Goal: Information Seeking & Learning: Learn about a topic

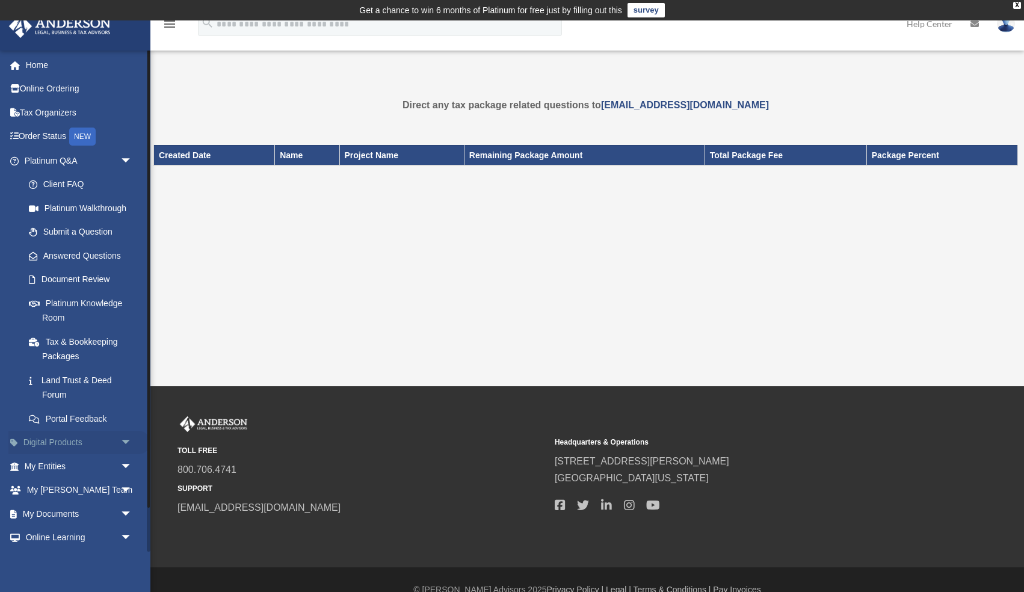
click at [79, 441] on link "Digital Products arrow_drop_down" at bounding box center [79, 443] width 142 height 24
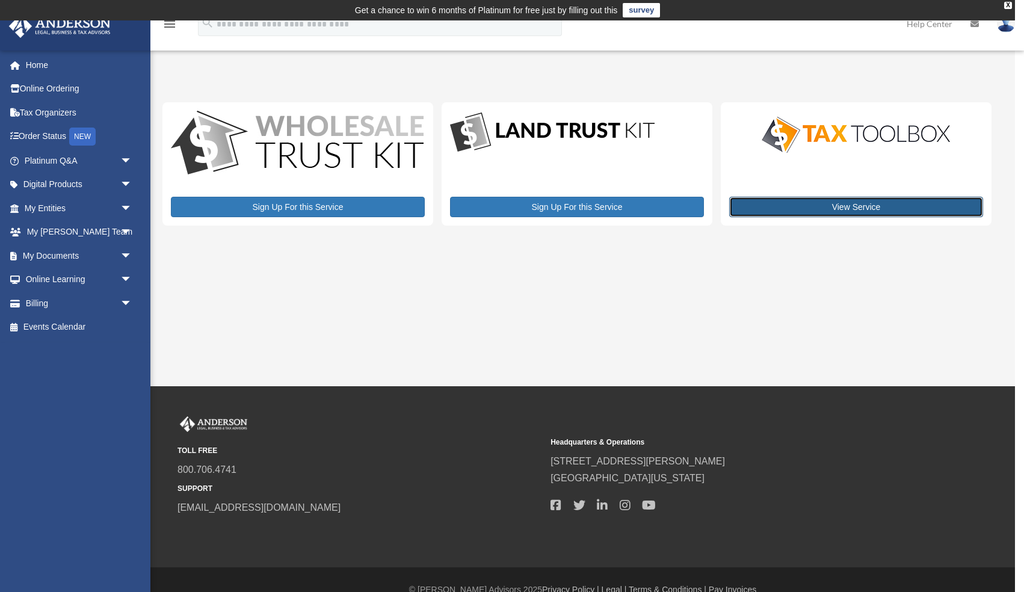
click at [859, 208] on link "View Service" at bounding box center [856, 207] width 254 height 20
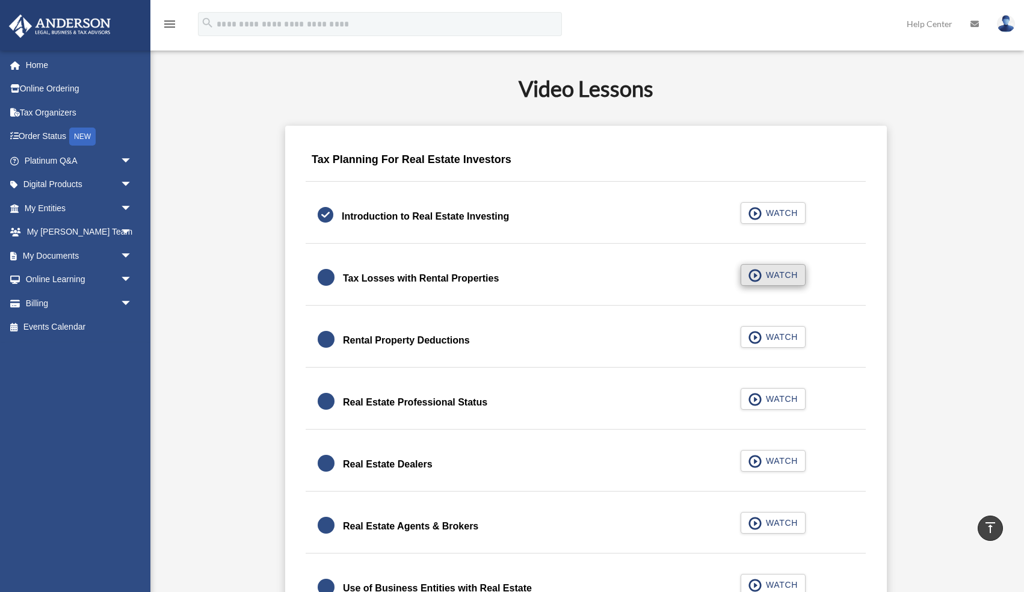
scroll to position [701, 0]
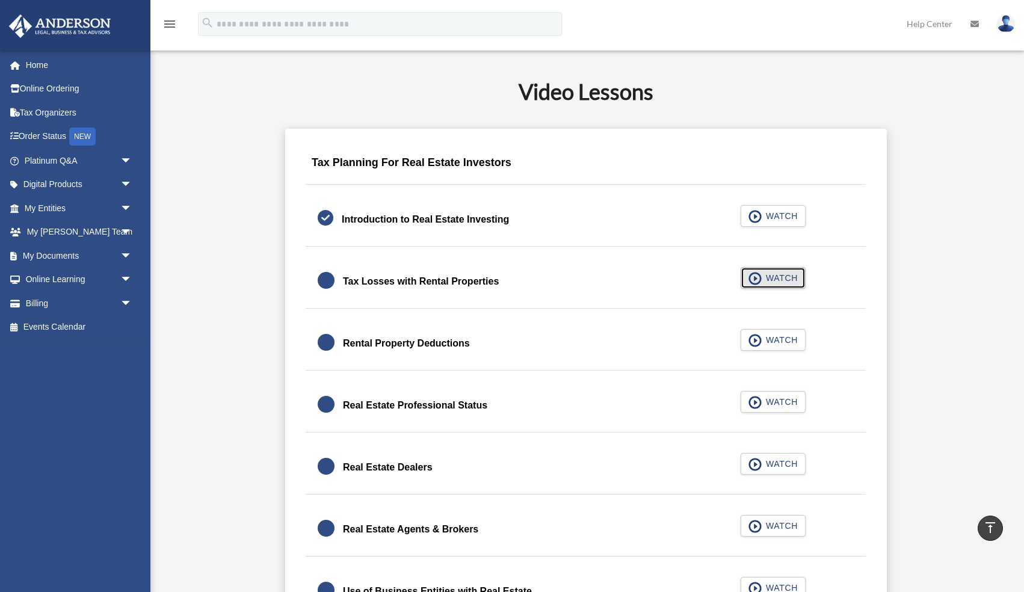
click at [774, 274] on span "WATCH" at bounding box center [779, 278] width 35 height 12
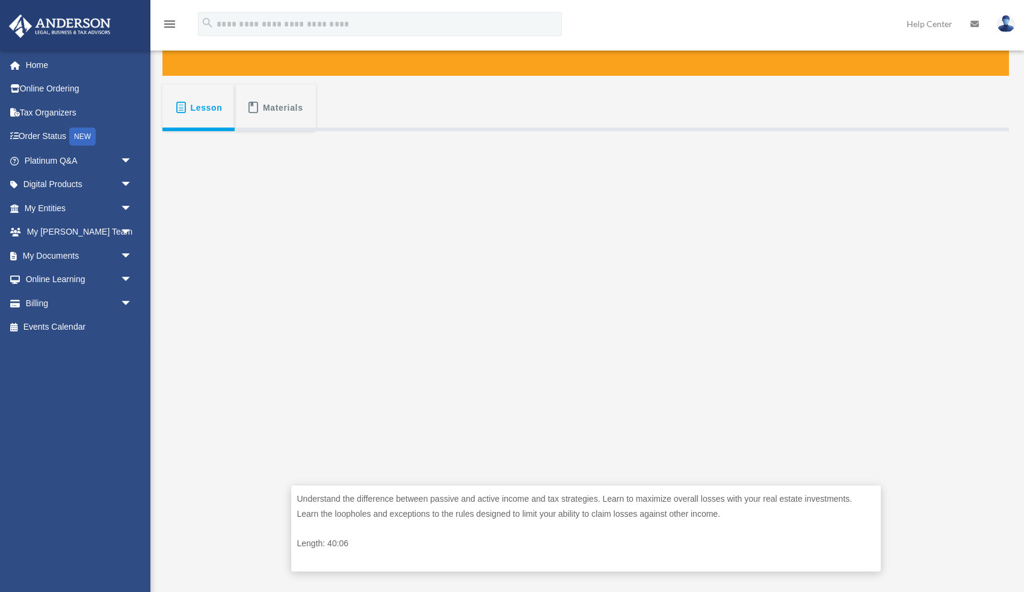
scroll to position [195, 0]
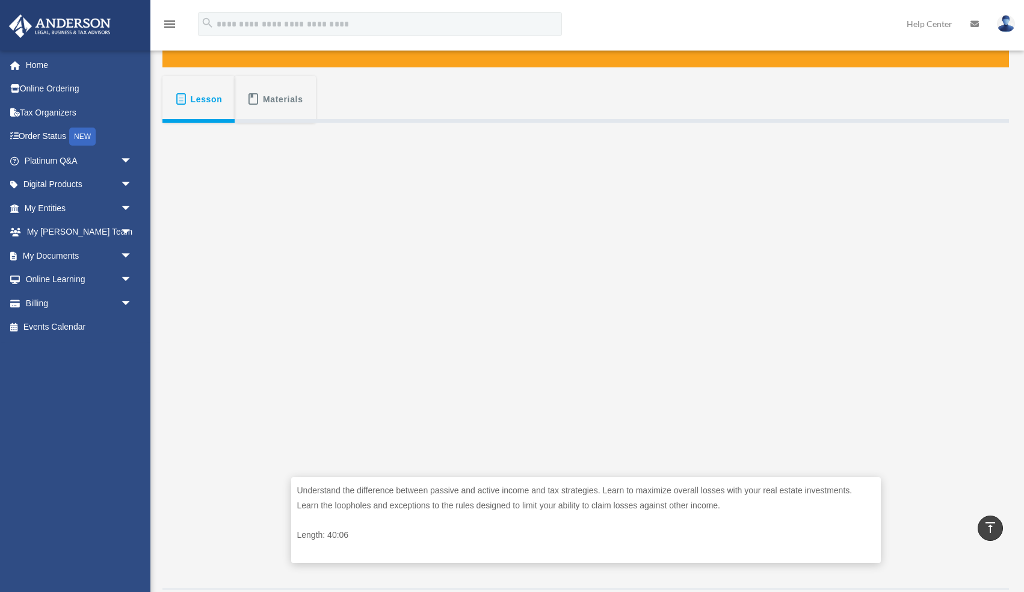
click at [285, 102] on span "Materials" at bounding box center [283, 99] width 40 height 22
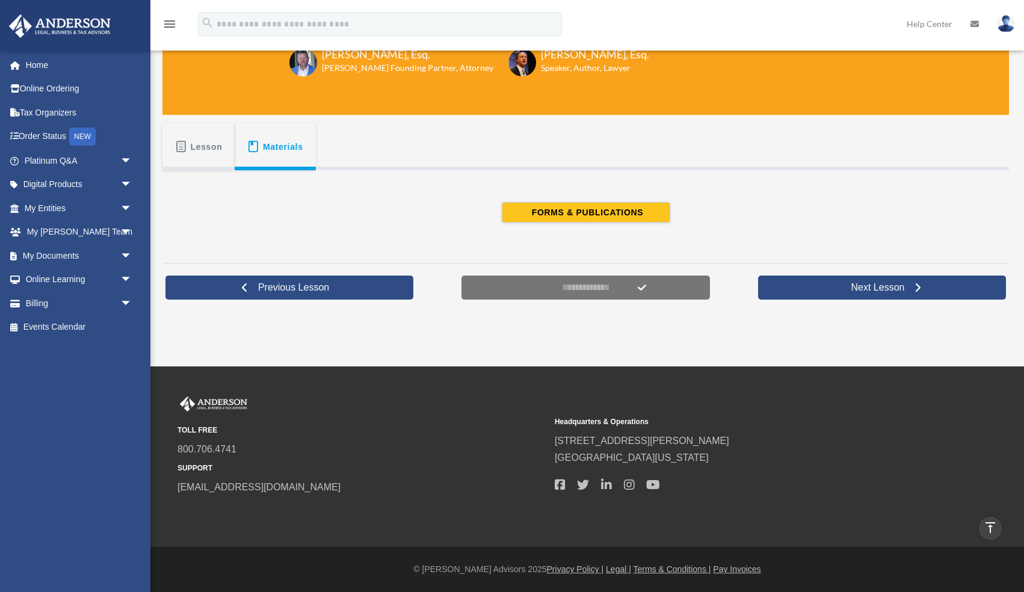
scroll to position [147, 0]
click at [209, 150] on span "Lesson" at bounding box center [207, 147] width 32 height 22
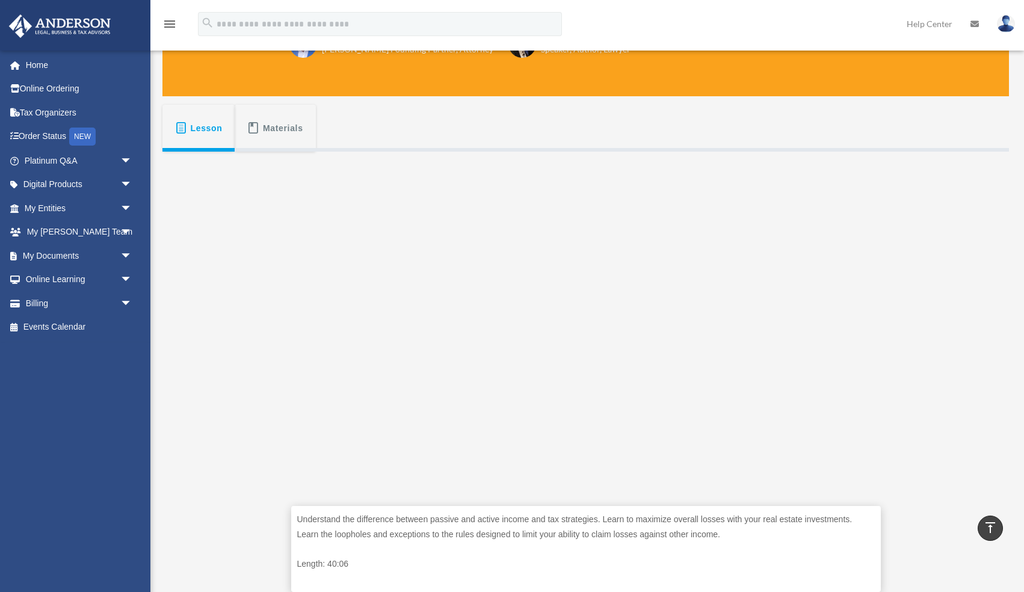
scroll to position [164, 0]
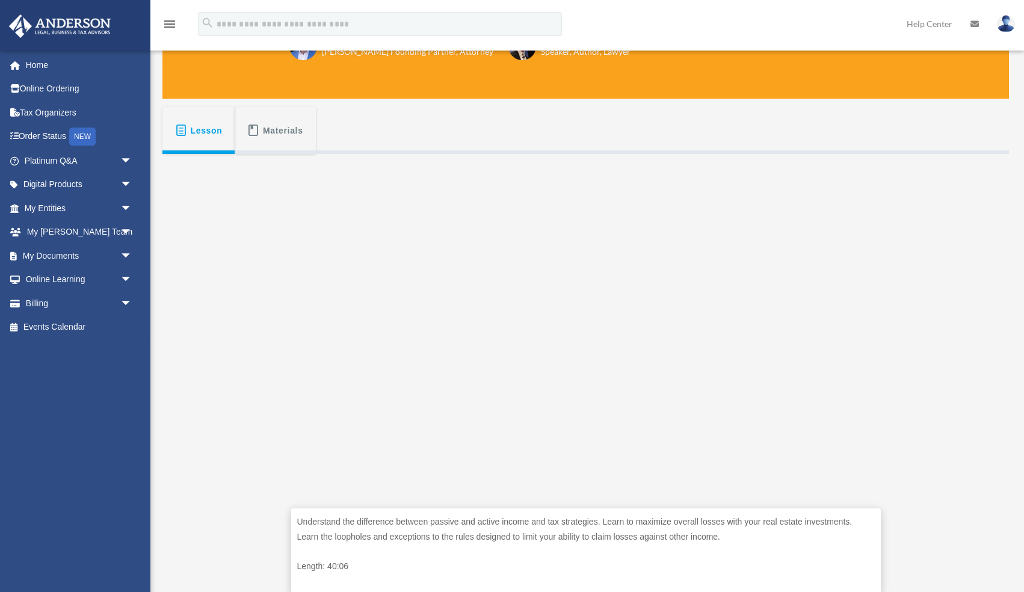
click at [278, 132] on span "Materials" at bounding box center [283, 131] width 40 height 22
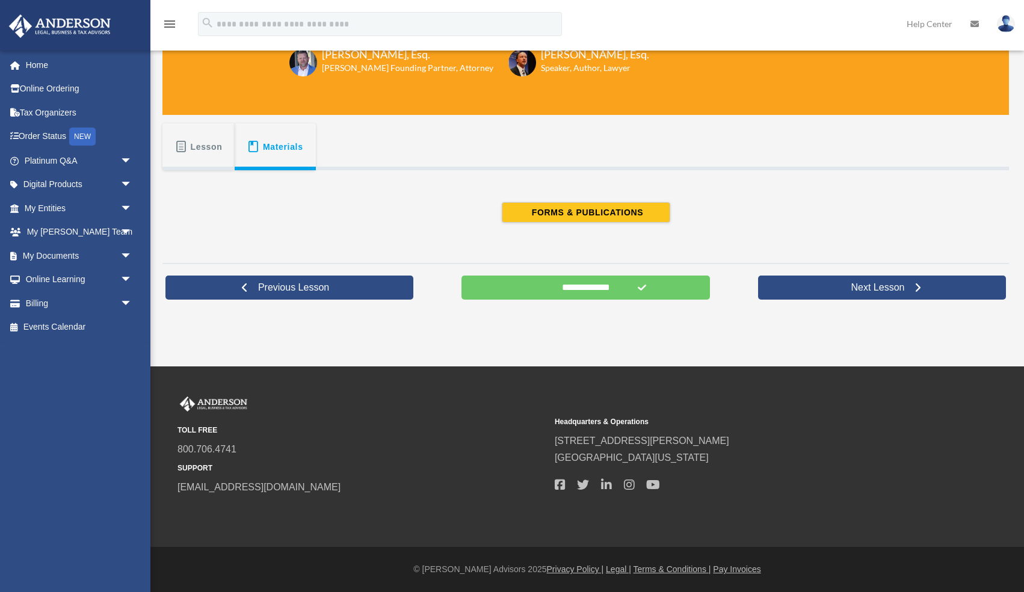
scroll to position [147, 0]
click at [566, 214] on span "FORMS & PUBLICATIONS" at bounding box center [585, 212] width 115 height 12
click at [600, 214] on span "FORMS & PUBLICATIONS" at bounding box center [585, 212] width 115 height 12
click at [812, 289] on link "Next Lesson" at bounding box center [882, 287] width 248 height 24
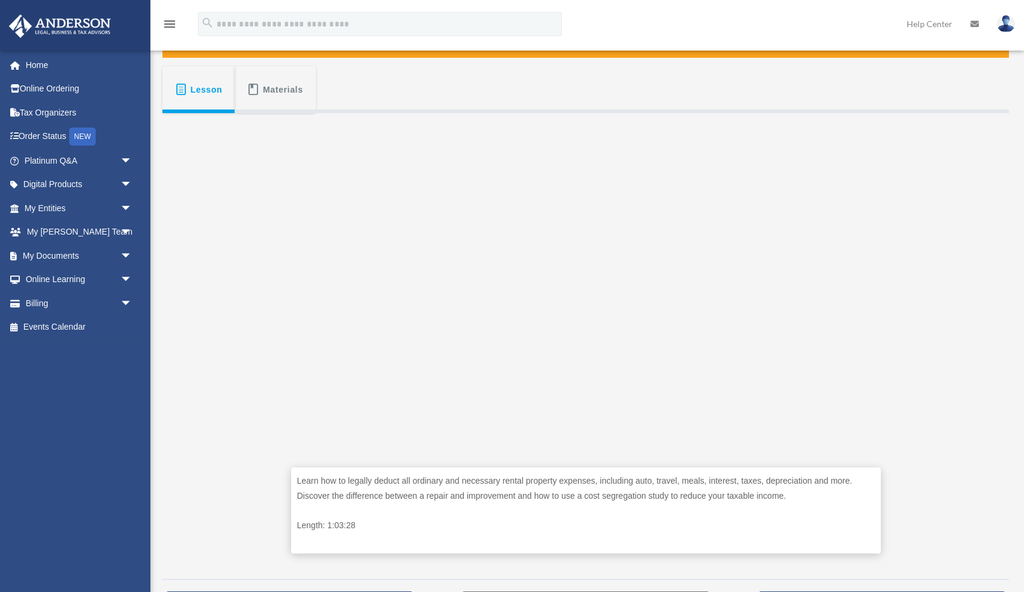
scroll to position [207, 0]
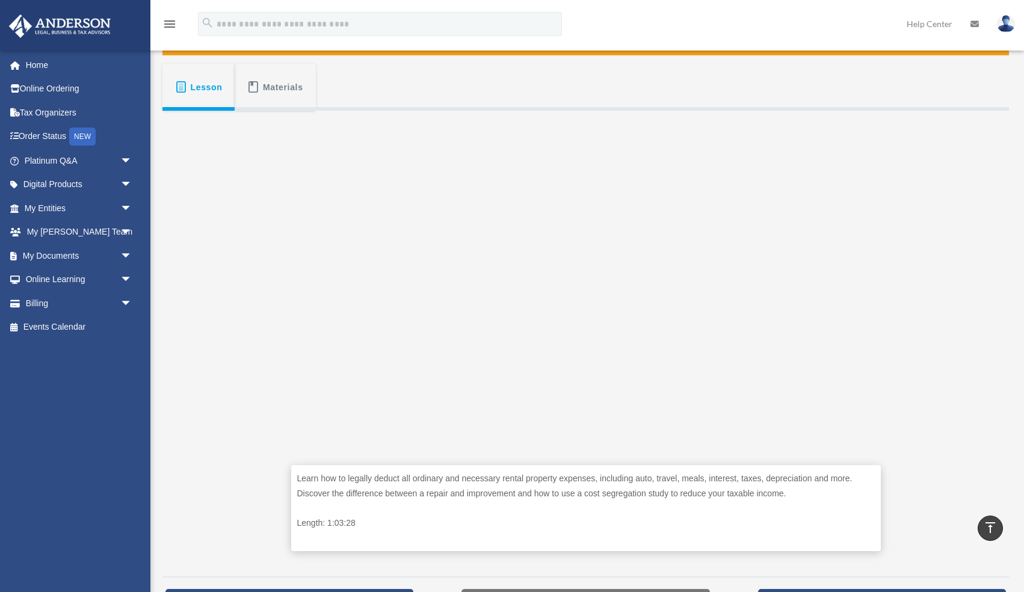
click at [275, 92] on span "Materials" at bounding box center [283, 87] width 40 height 22
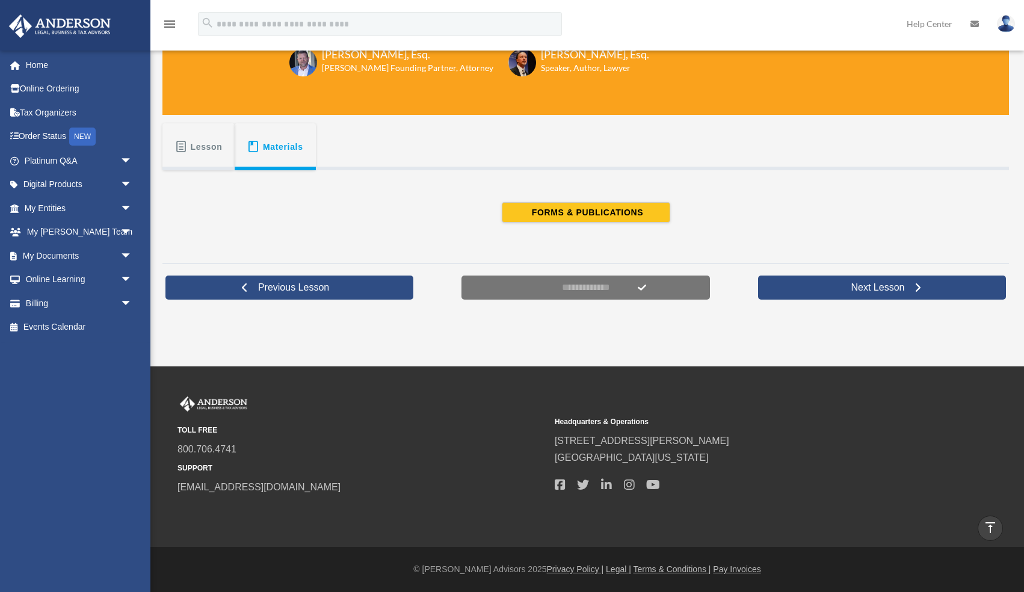
scroll to position [147, 0]
click at [540, 216] on span "FORMS & PUBLICATIONS" at bounding box center [585, 212] width 115 height 12
click at [192, 144] on span "Lesson" at bounding box center [207, 147] width 32 height 22
